Goal: Task Accomplishment & Management: Complete application form

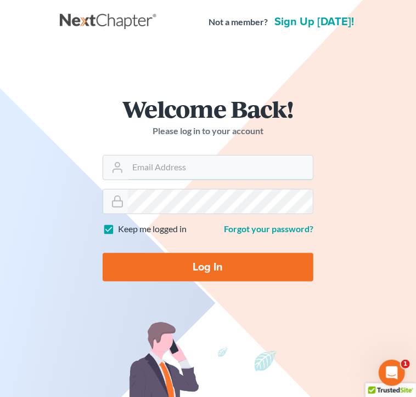
type input "[PERSON_NAME][EMAIL_ADDRESS][DOMAIN_NAME]"
click at [186, 268] on input "Log In" at bounding box center [208, 267] width 210 height 29
type input "Thinking..."
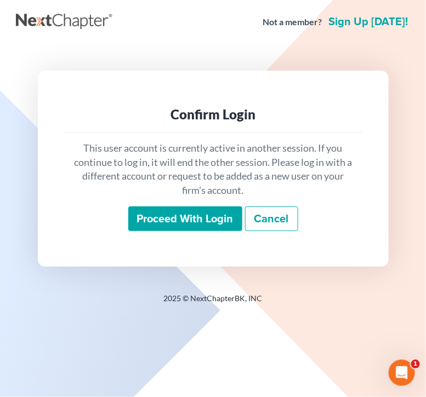
click at [187, 218] on input "Proceed with login" at bounding box center [185, 219] width 114 height 25
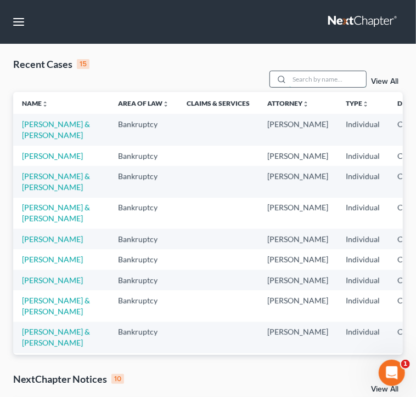
click at [322, 71] on input "search" at bounding box center [327, 79] width 77 height 16
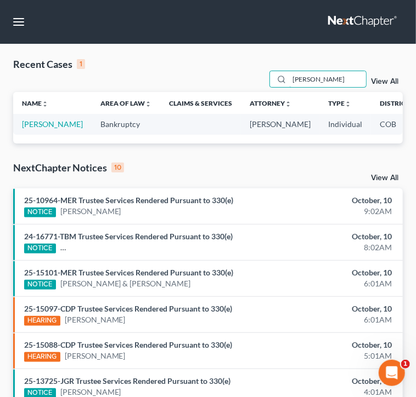
type input "hontz"
click at [30, 122] on link "Hontz, Christina" at bounding box center [52, 123] width 61 height 9
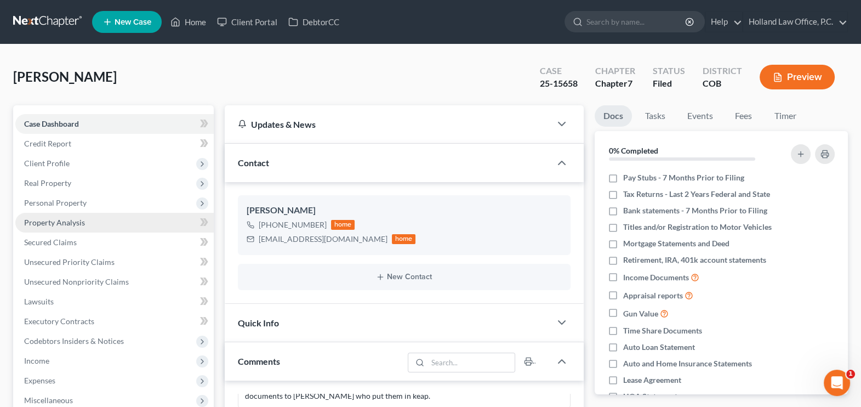
click at [58, 220] on span "Property Analysis" at bounding box center [54, 222] width 61 height 9
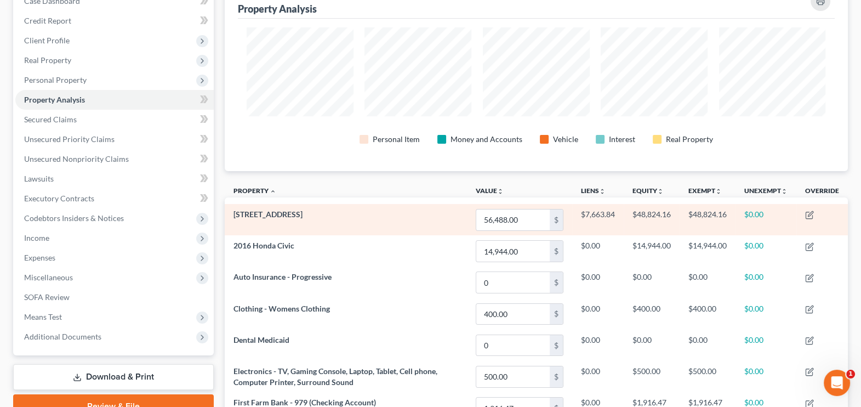
scroll to position [110, 0]
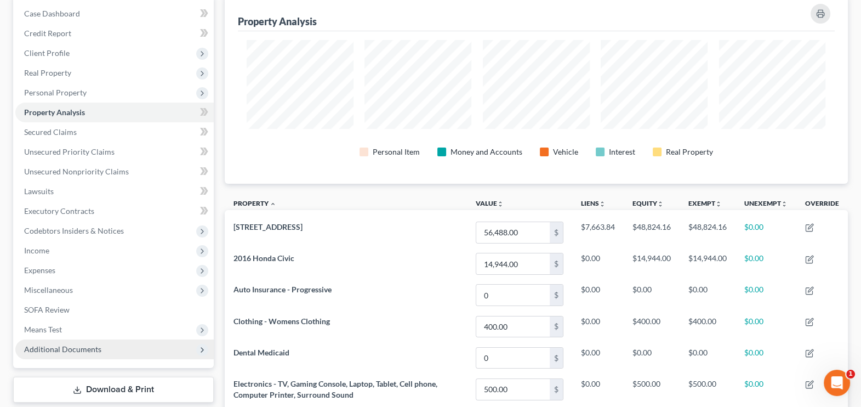
click at [88, 348] on span "Additional Documents" at bounding box center [62, 348] width 77 height 9
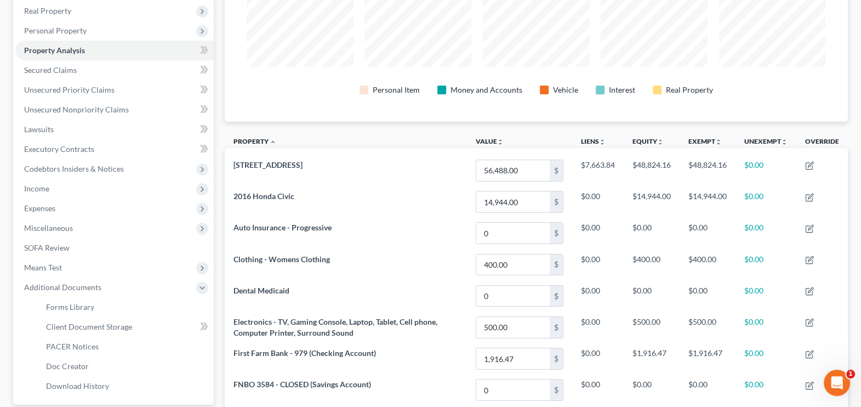
scroll to position [316, 0]
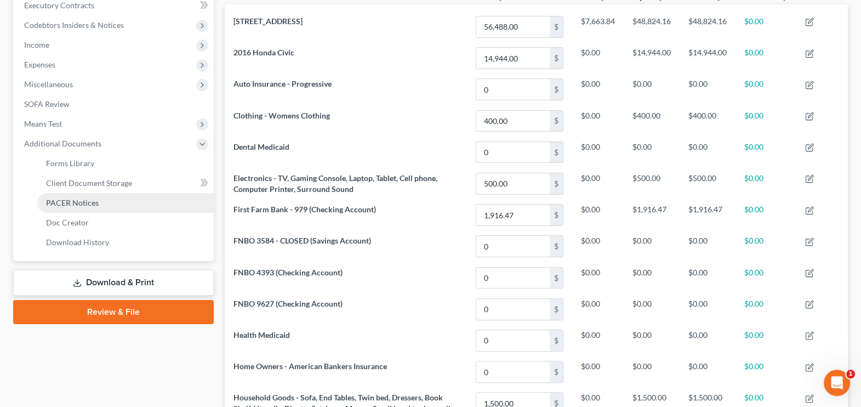
click at [84, 201] on span "PACER Notices" at bounding box center [72, 202] width 53 height 9
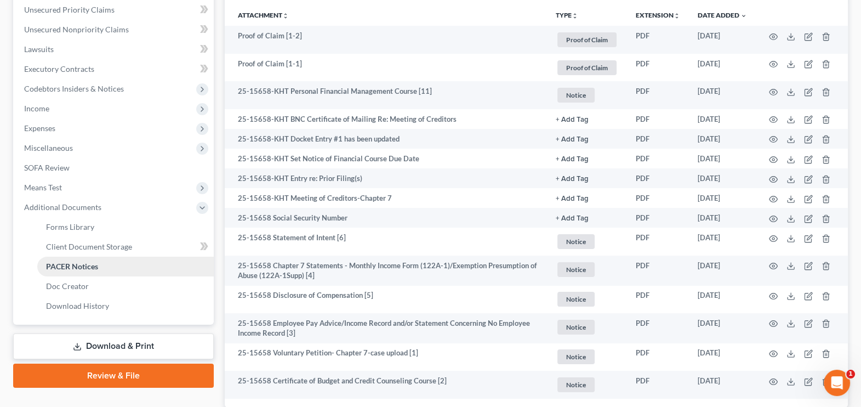
scroll to position [329, 0]
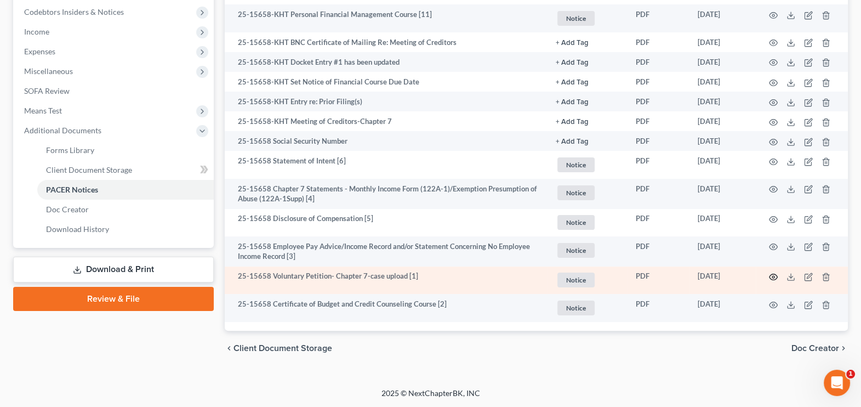
click at [425, 280] on icon "button" at bounding box center [773, 276] width 9 height 9
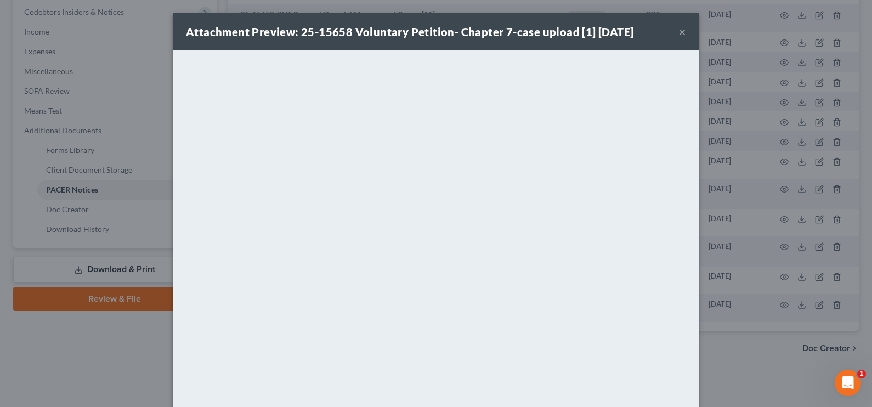
click at [425, 30] on div "Attachment Preview: 25-15658 Voluntary Petition- Chapter 7-case upload [1] 09/0…" at bounding box center [436, 31] width 526 height 37
click at [425, 29] on button "×" at bounding box center [682, 31] width 8 height 13
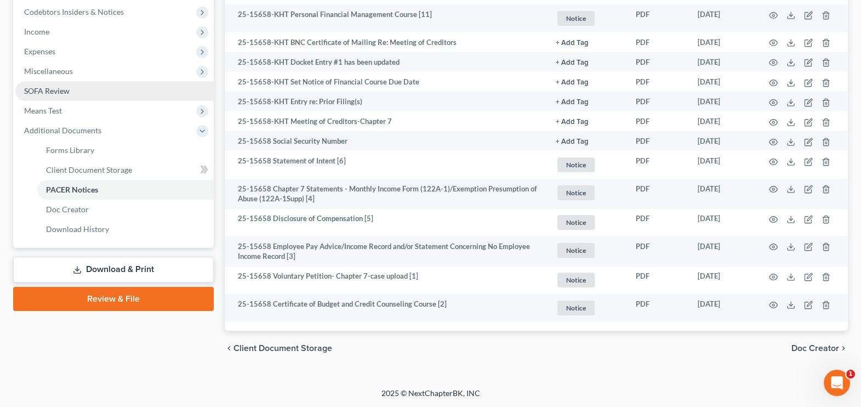
click at [36, 86] on span "SOFA Review" at bounding box center [46, 90] width 45 height 9
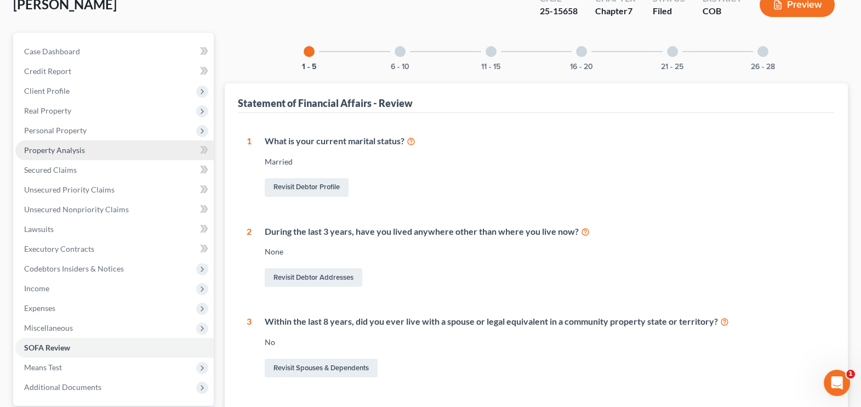
scroll to position [136, 0]
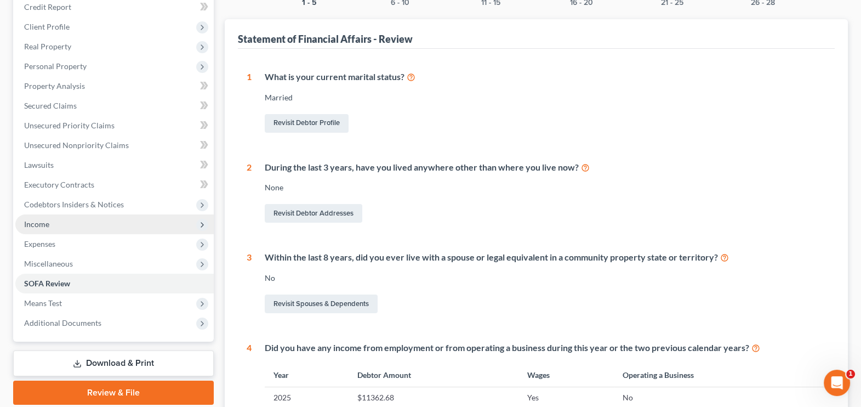
click at [35, 225] on span "Income" at bounding box center [36, 223] width 25 height 9
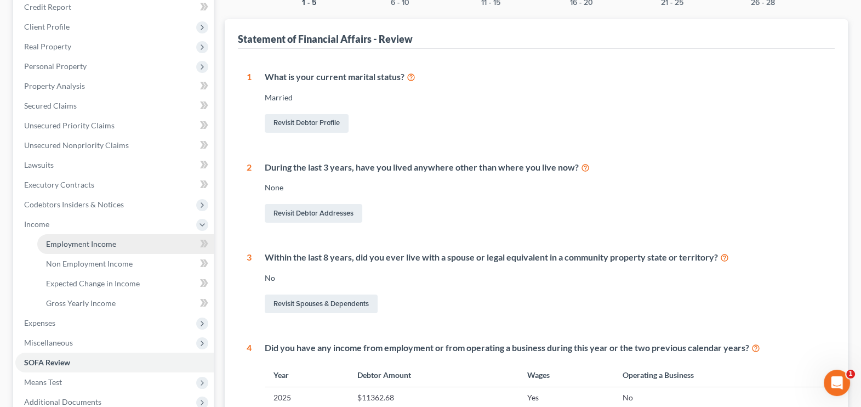
click at [55, 243] on span "Employment Income" at bounding box center [81, 243] width 70 height 9
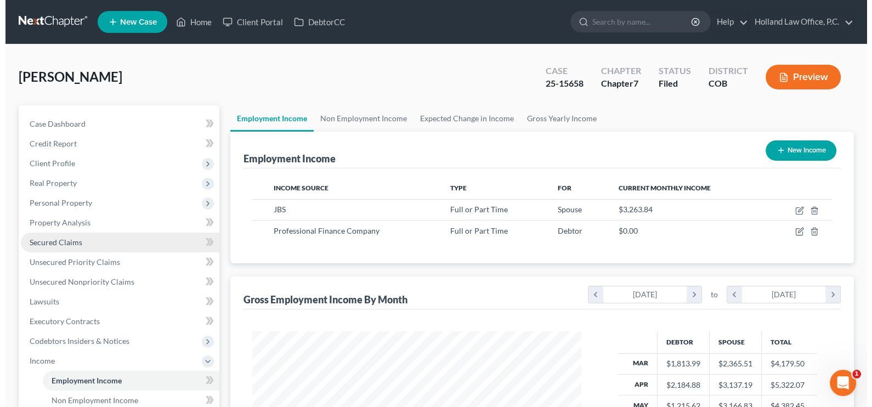
scroll to position [196, 351]
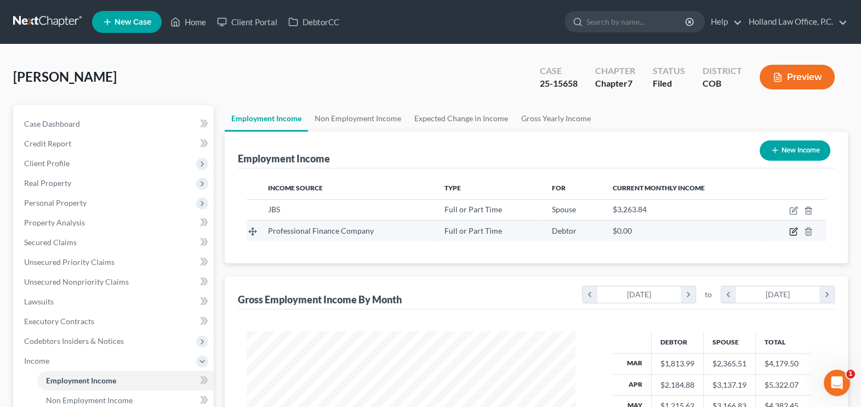
click at [425, 230] on icon "button" at bounding box center [793, 231] width 9 height 9
select select "0"
select select "5"
select select "2"
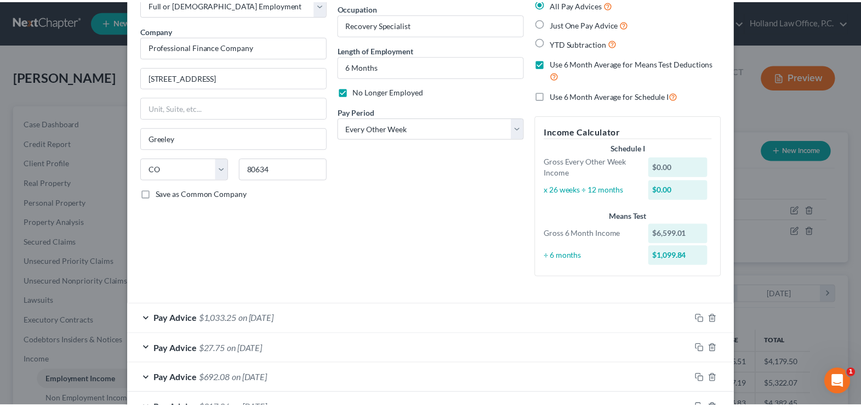
scroll to position [0, 0]
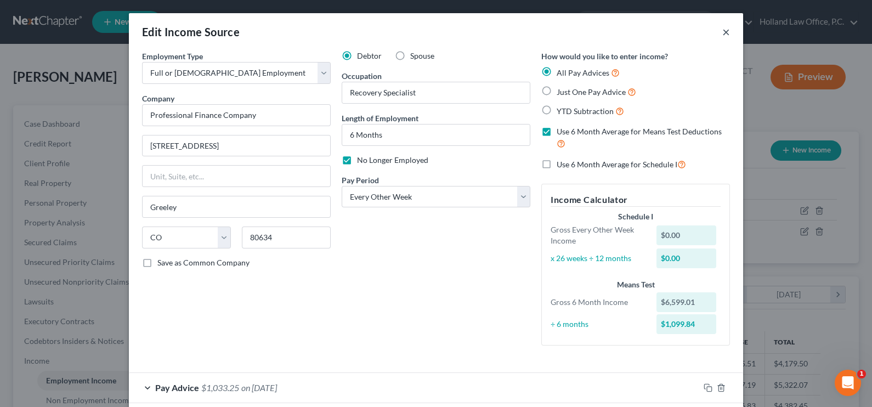
click at [425, 30] on button "×" at bounding box center [726, 31] width 8 height 13
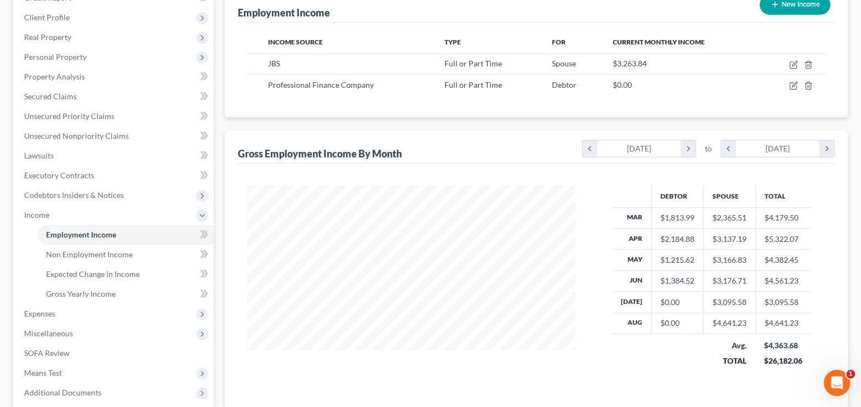
scroll to position [68, 0]
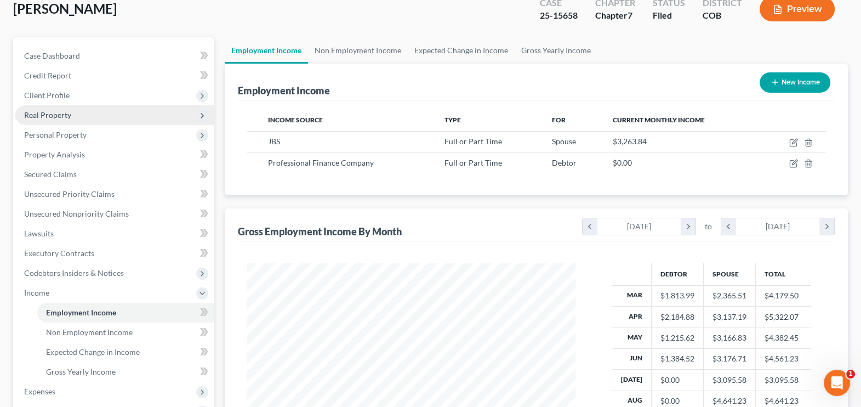
click at [42, 111] on span "Real Property" at bounding box center [47, 114] width 47 height 9
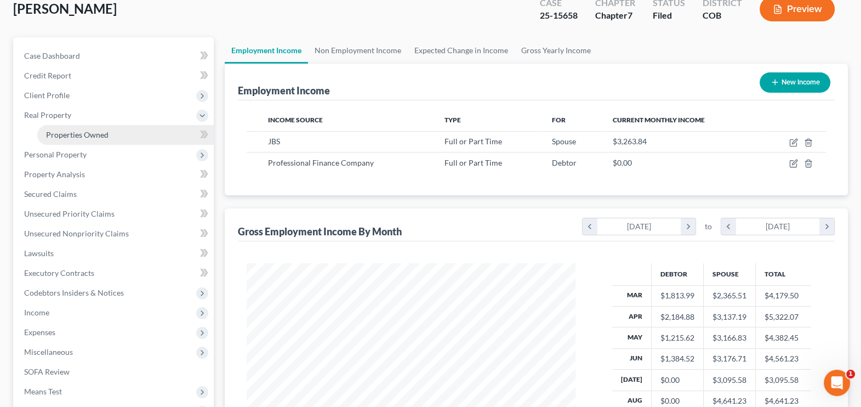
click at [58, 132] on span "Properties Owned" at bounding box center [77, 134] width 62 height 9
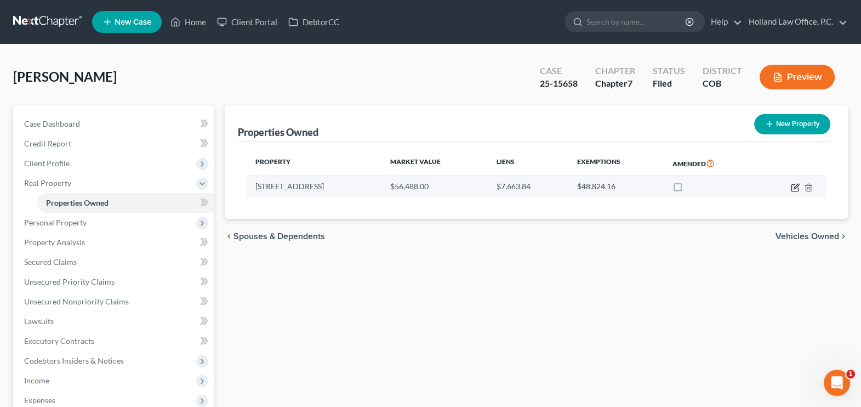
click at [425, 186] on icon "button" at bounding box center [795, 187] width 9 height 9
select select "5"
select select "0"
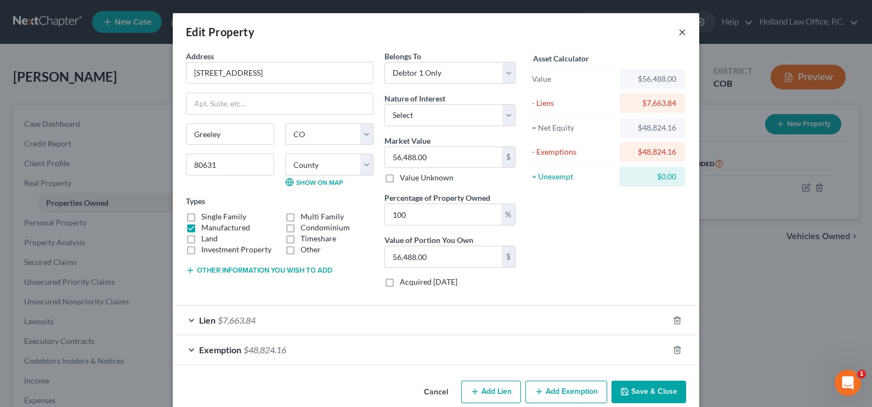
click at [425, 31] on button "×" at bounding box center [682, 31] width 8 height 13
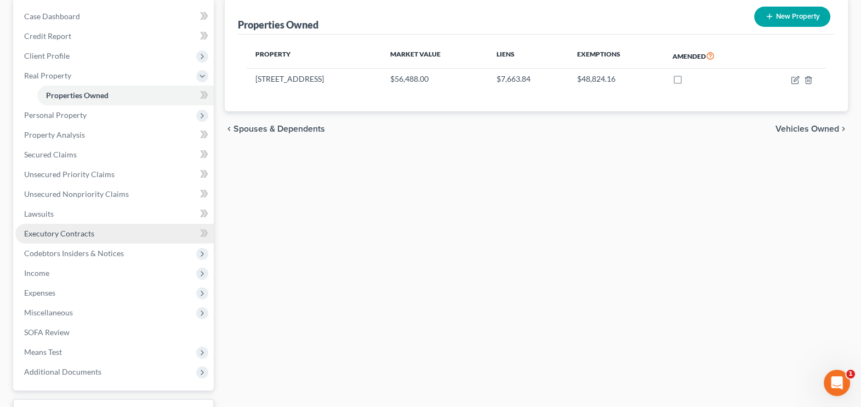
scroll to position [136, 0]
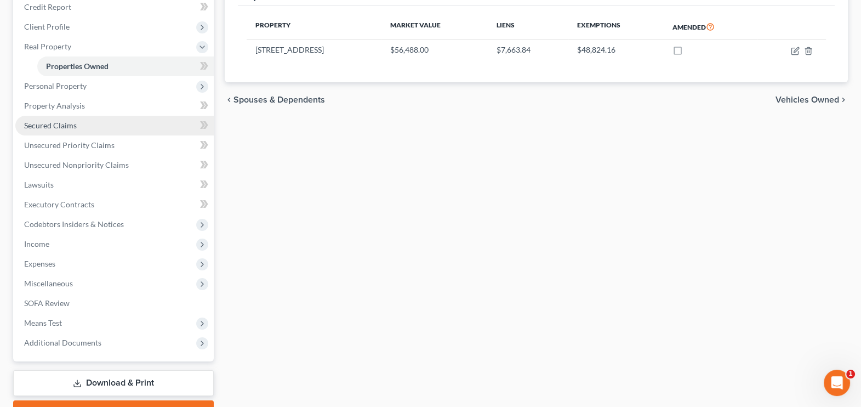
click at [58, 126] on span "Secured Claims" at bounding box center [50, 125] width 53 height 9
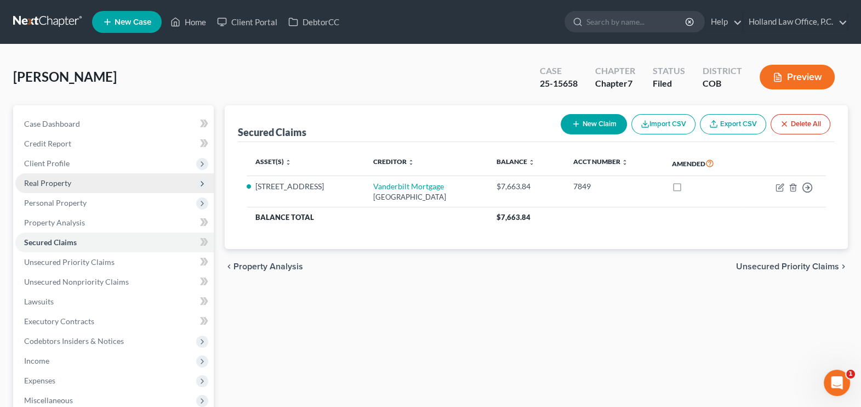
scroll to position [68, 0]
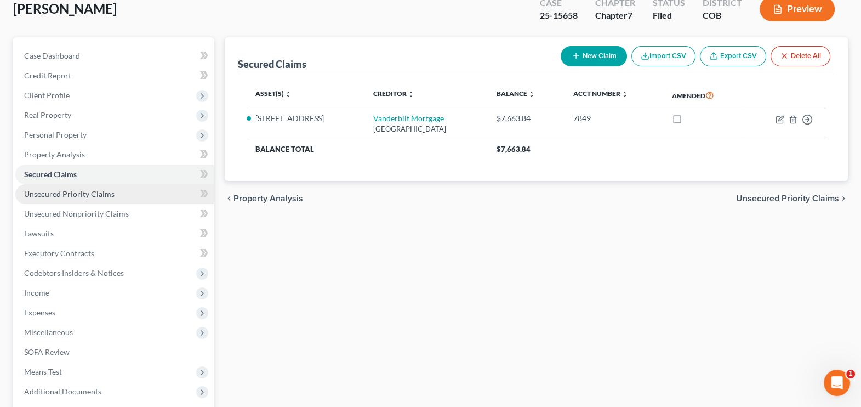
click at [58, 192] on span "Unsecured Priority Claims" at bounding box center [69, 193] width 90 height 9
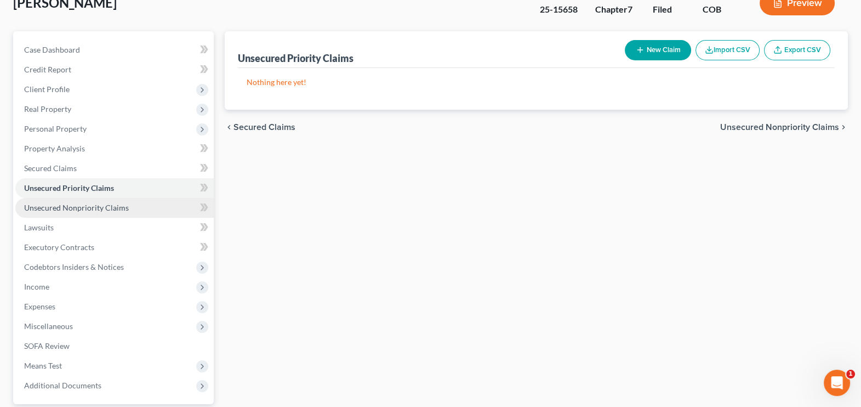
scroll to position [136, 0]
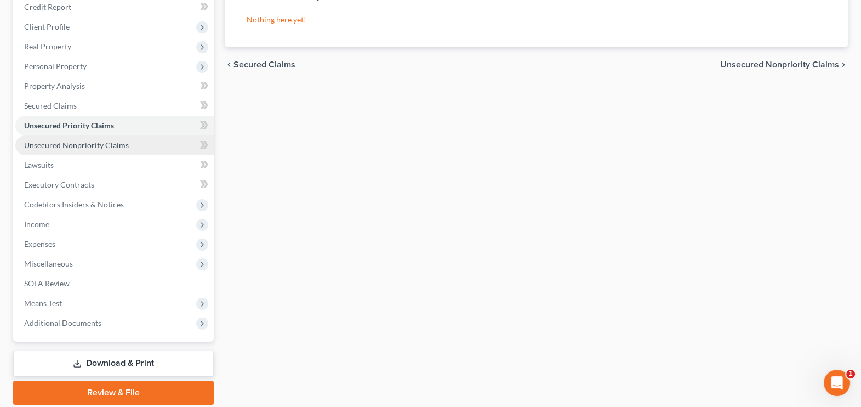
click at [59, 143] on span "Unsecured Nonpriority Claims" at bounding box center [76, 144] width 105 height 9
